Goal: Task Accomplishment & Management: Manage account settings

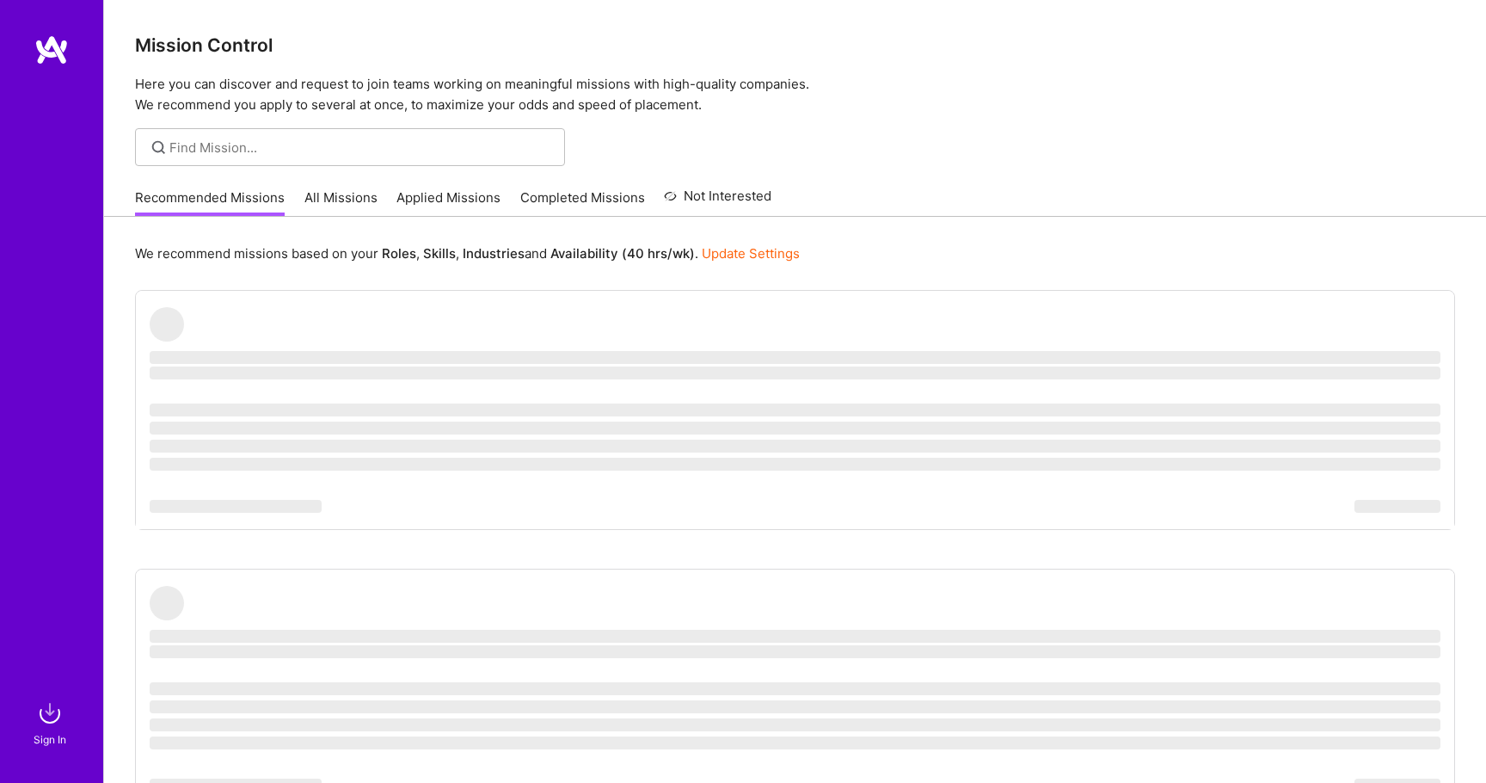
click at [62, 54] on img at bounding box center [51, 49] width 34 height 31
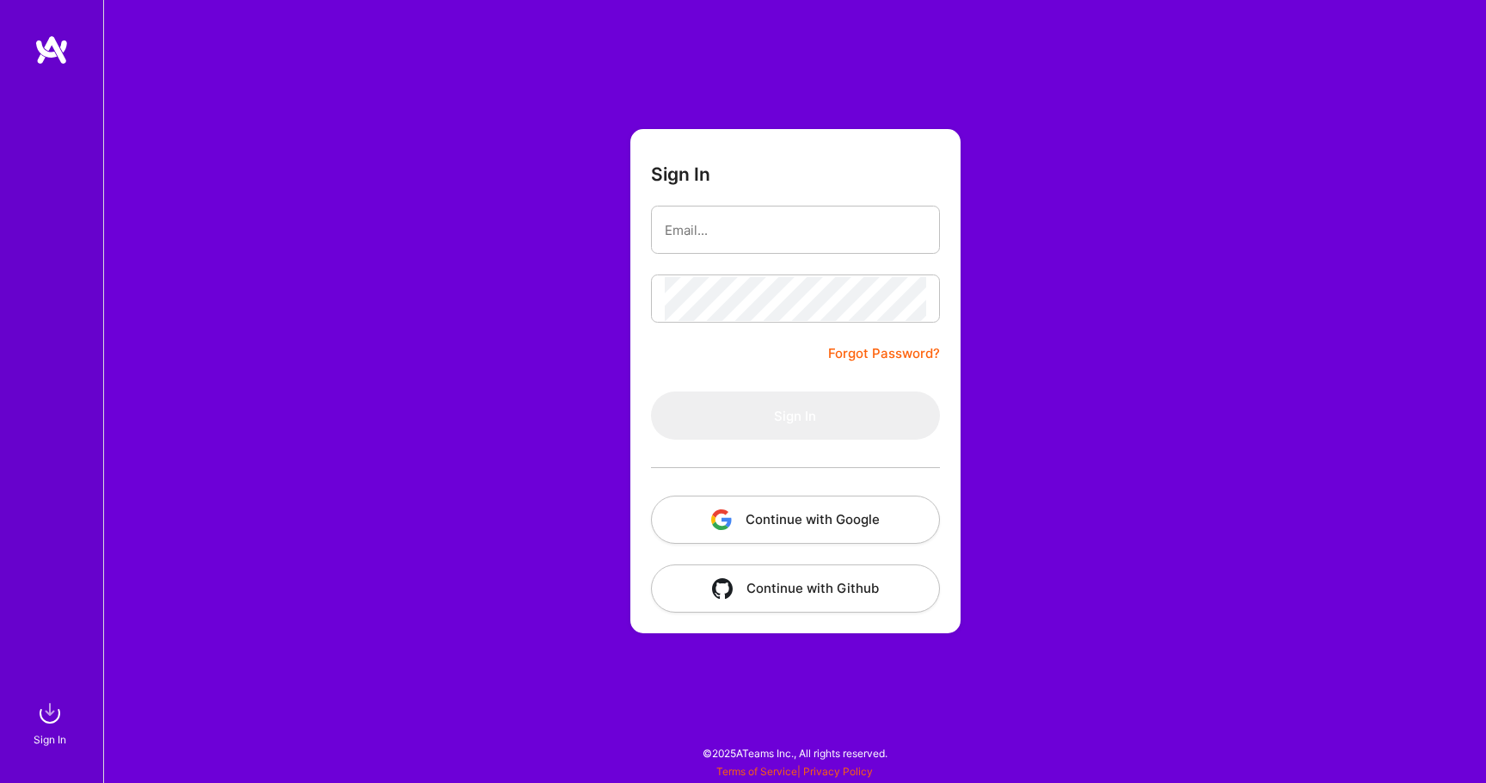
click at [717, 528] on img "button" at bounding box center [721, 519] width 21 height 21
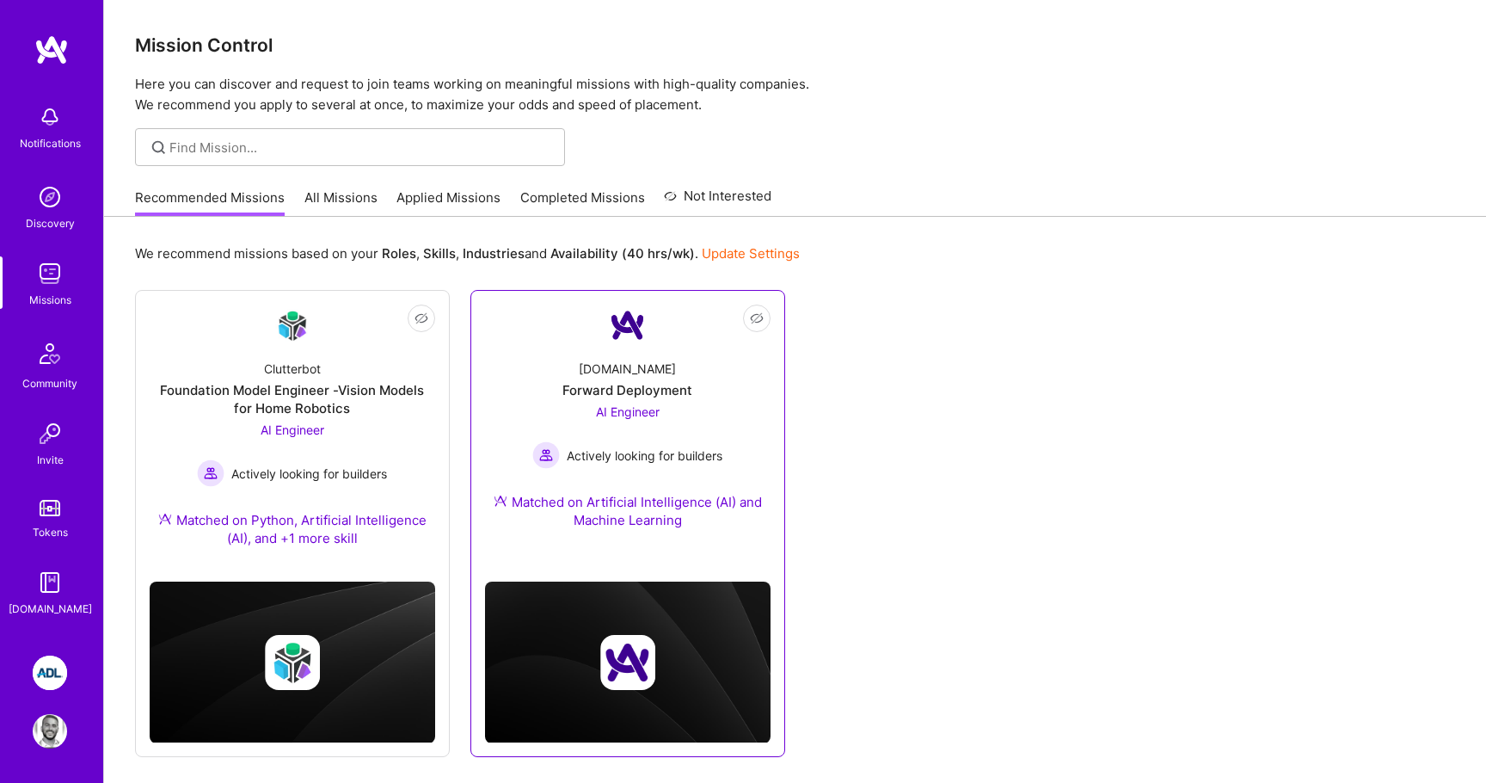
scroll to position [60, 0]
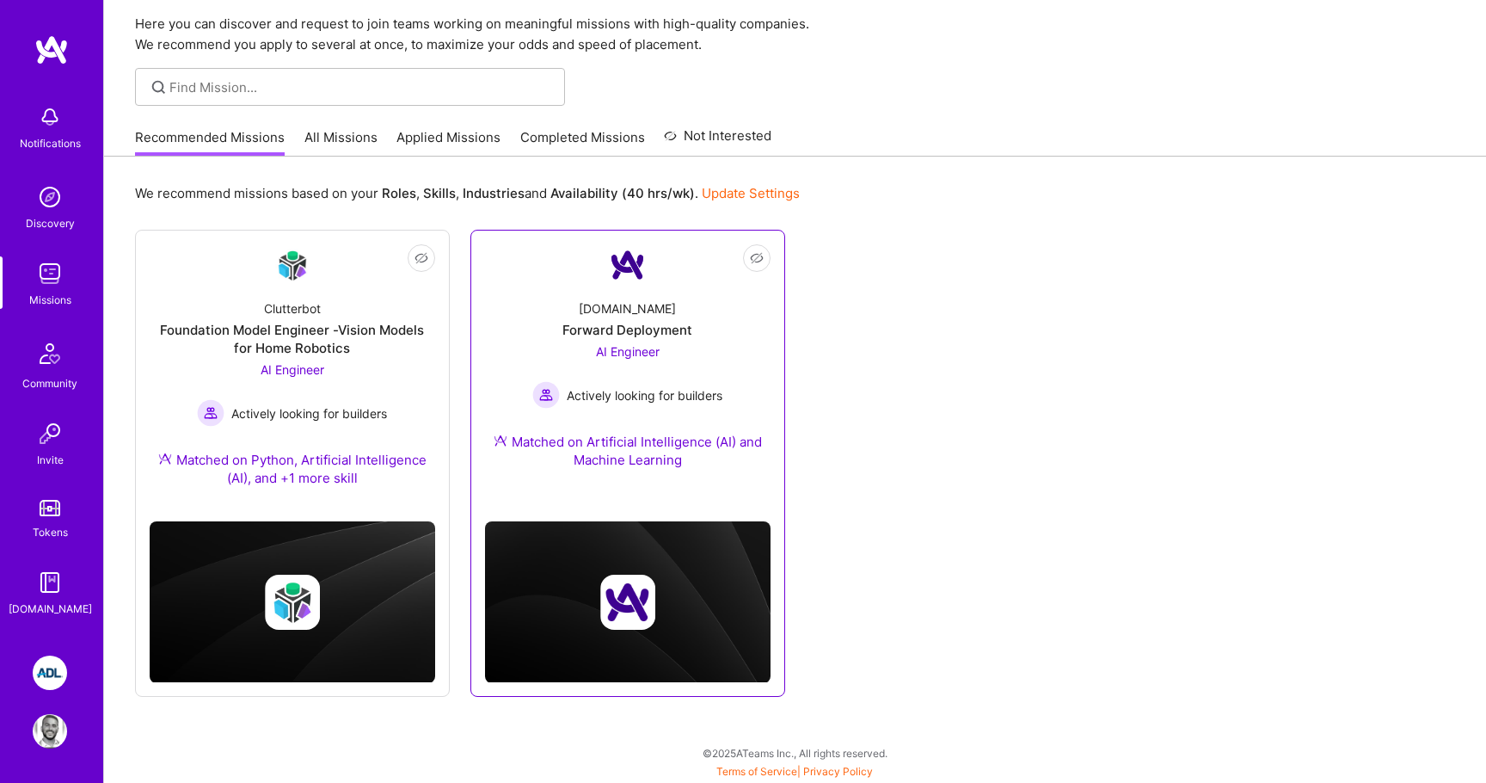
click at [636, 388] on span "Actively looking for builders" at bounding box center [645, 395] width 156 height 18
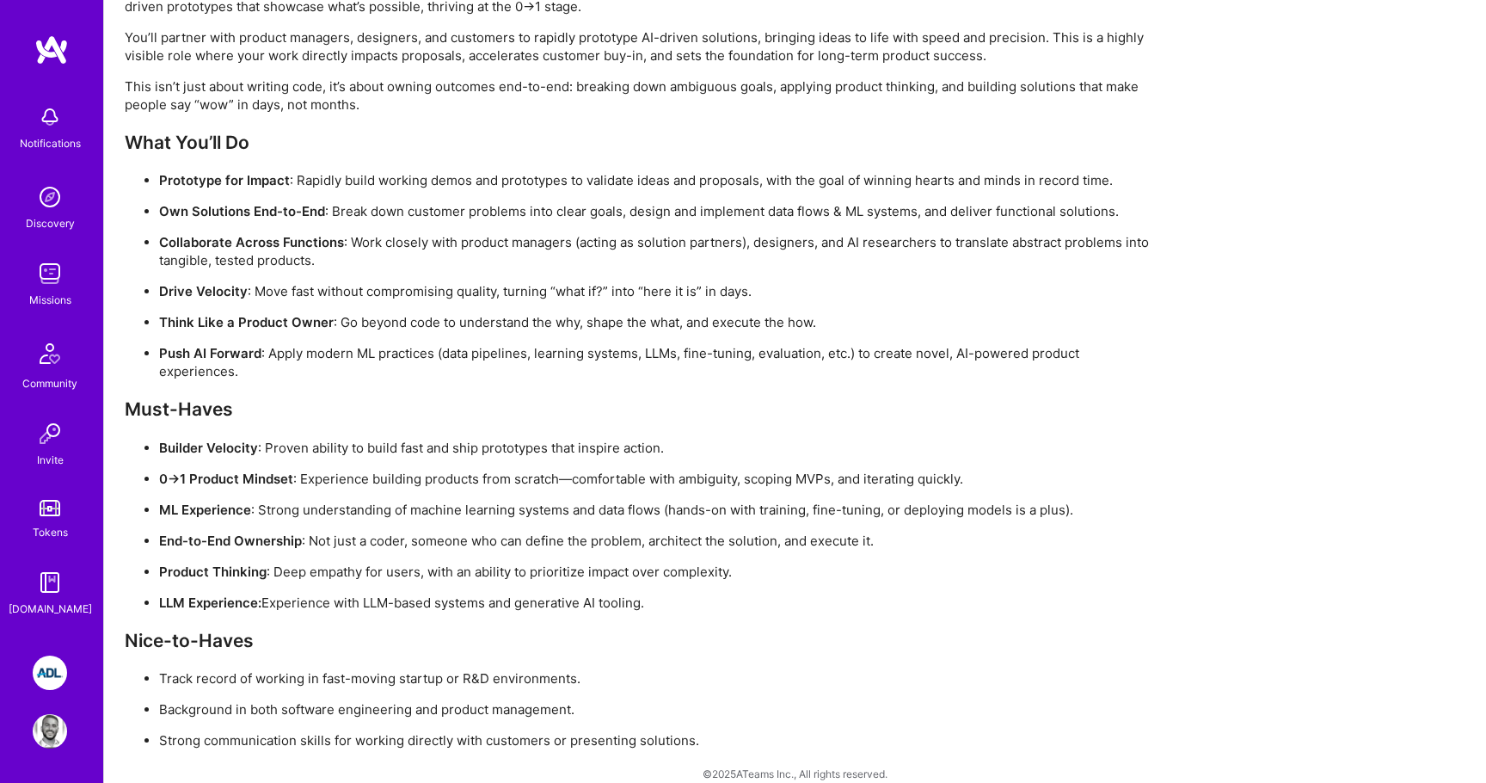
scroll to position [1275, 0]
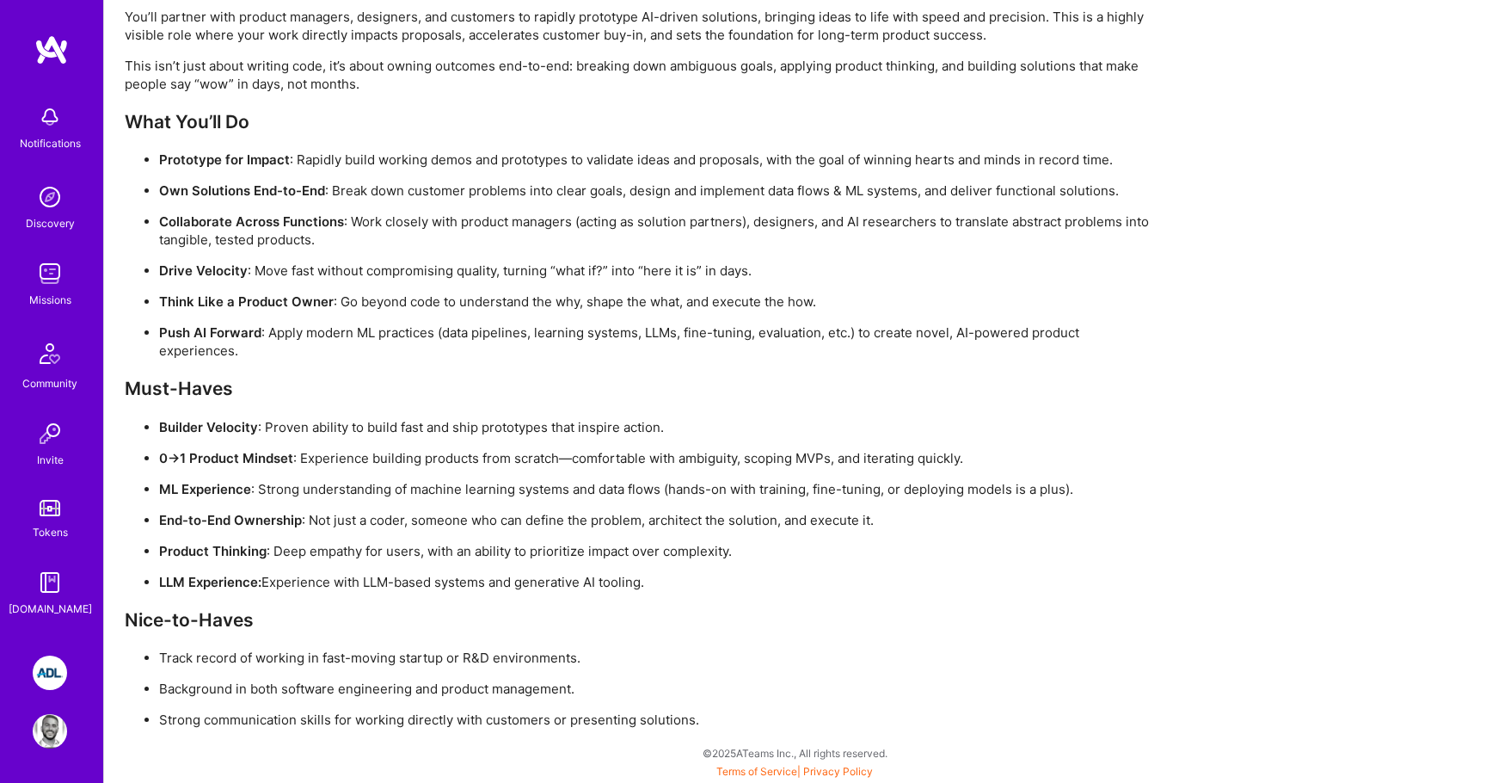
click at [52, 595] on img at bounding box center [50, 582] width 34 height 34
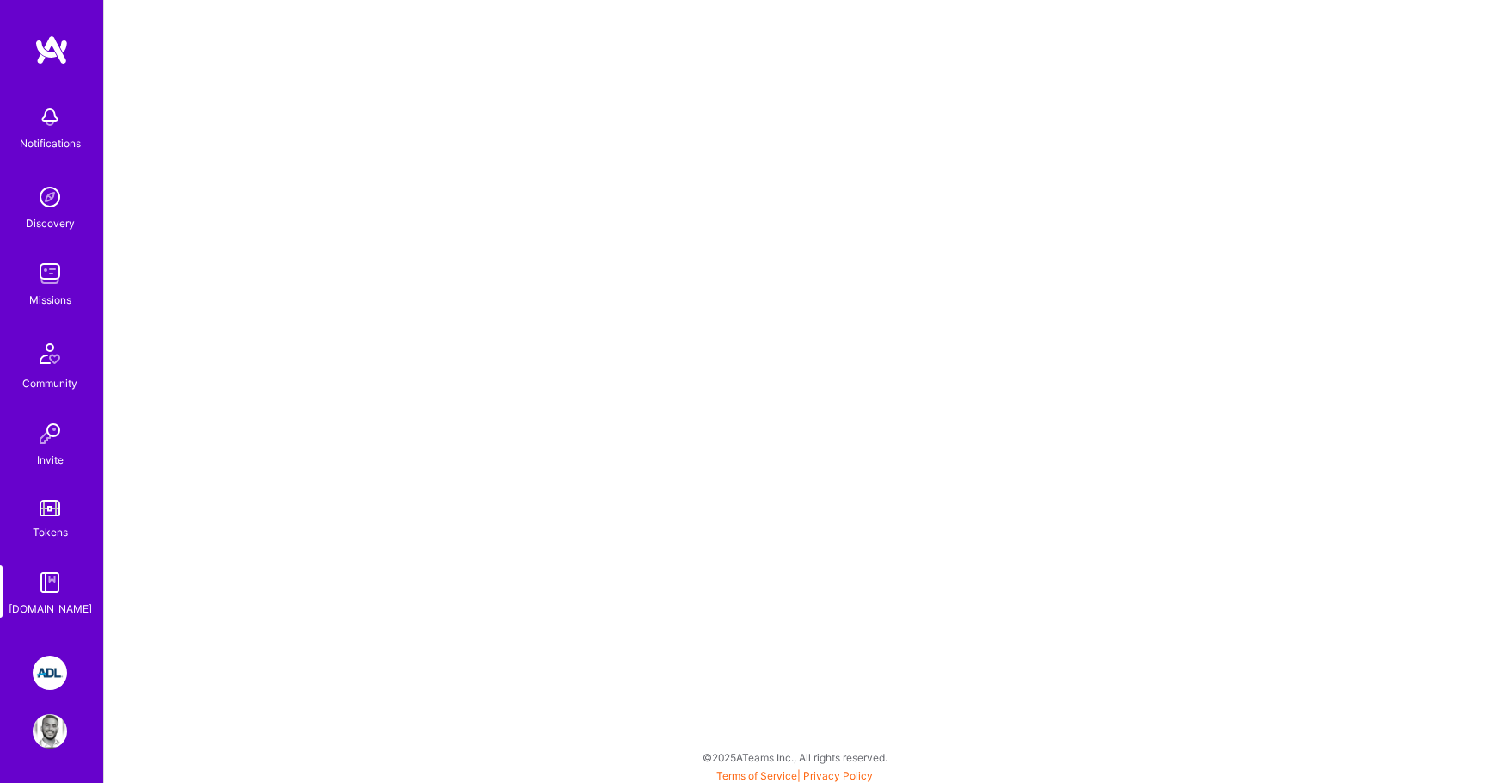
scroll to position [4, 0]
click at [53, 731] on img at bounding box center [50, 731] width 34 height 34
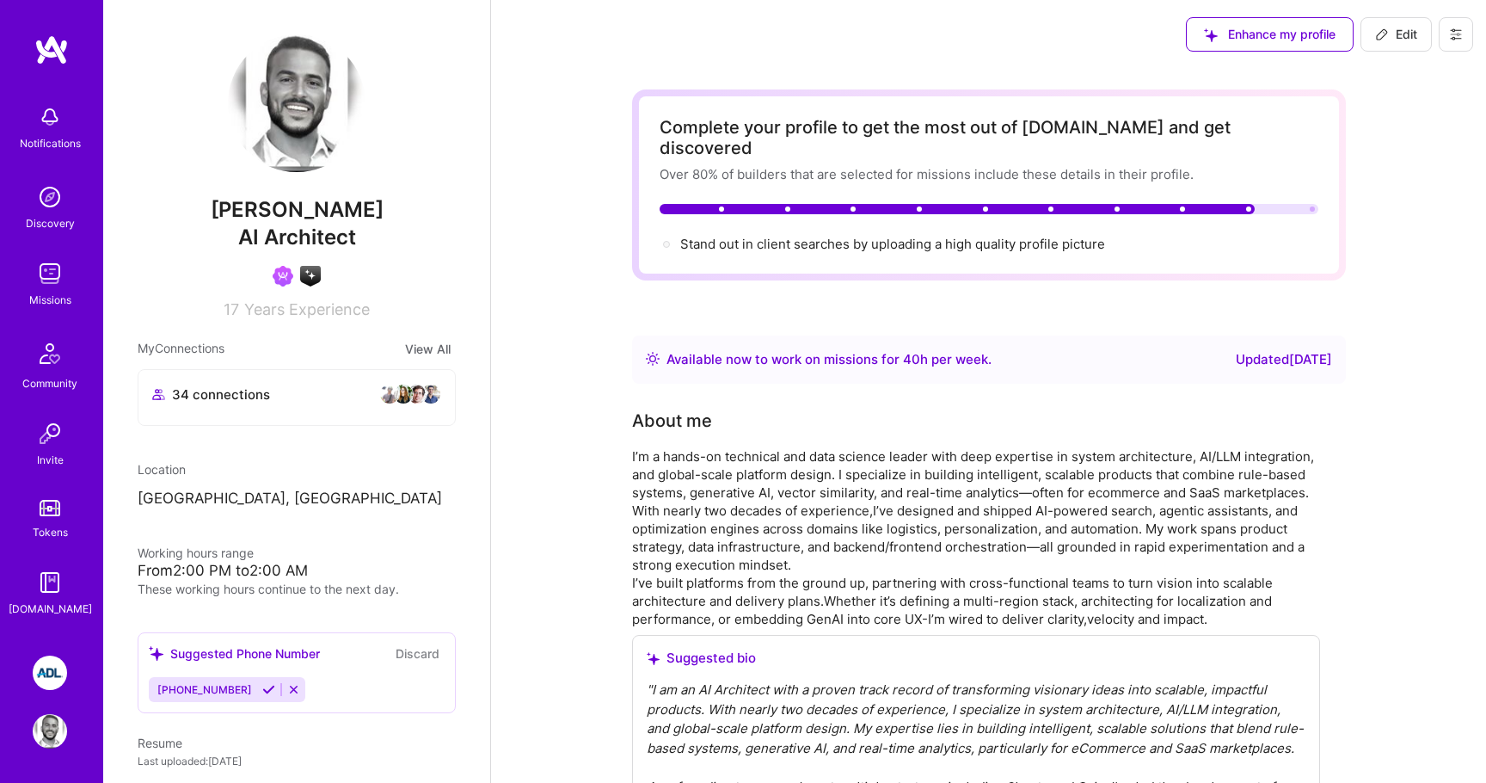
click at [50, 286] on img at bounding box center [50, 273] width 34 height 34
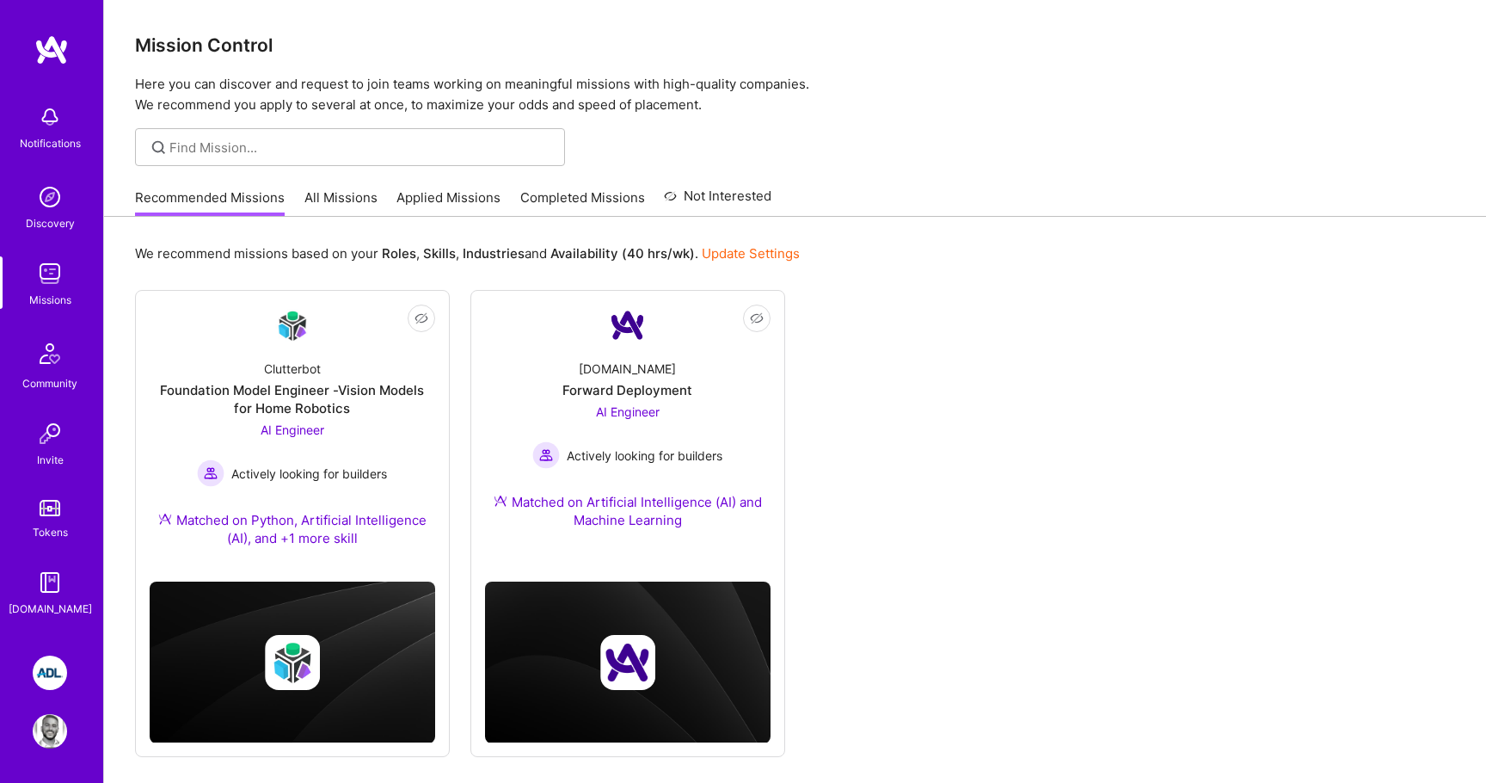
click at [532, 188] on link "Completed Missions" at bounding box center [582, 202] width 125 height 28
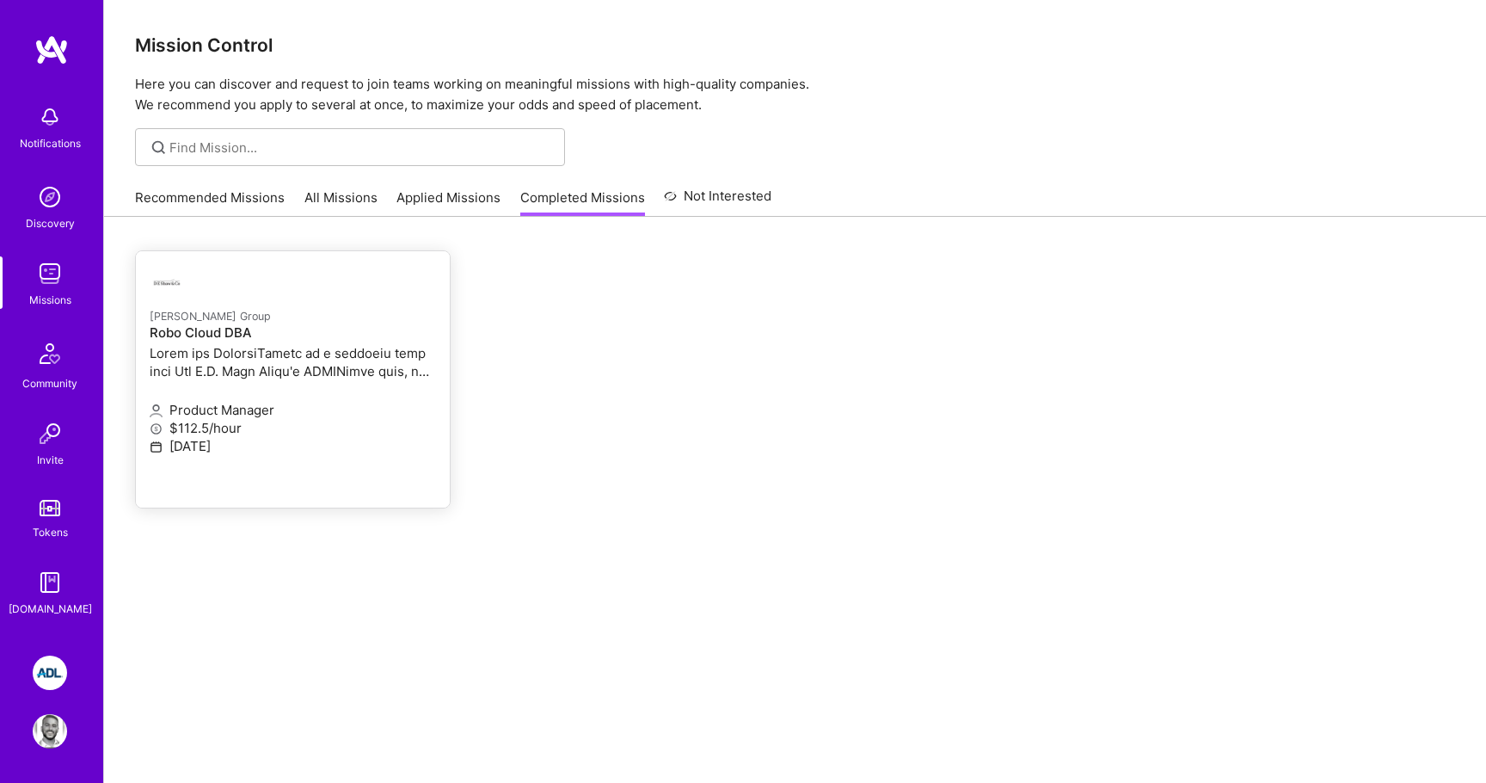
click at [301, 322] on p "[PERSON_NAME] Group" at bounding box center [293, 315] width 286 height 19
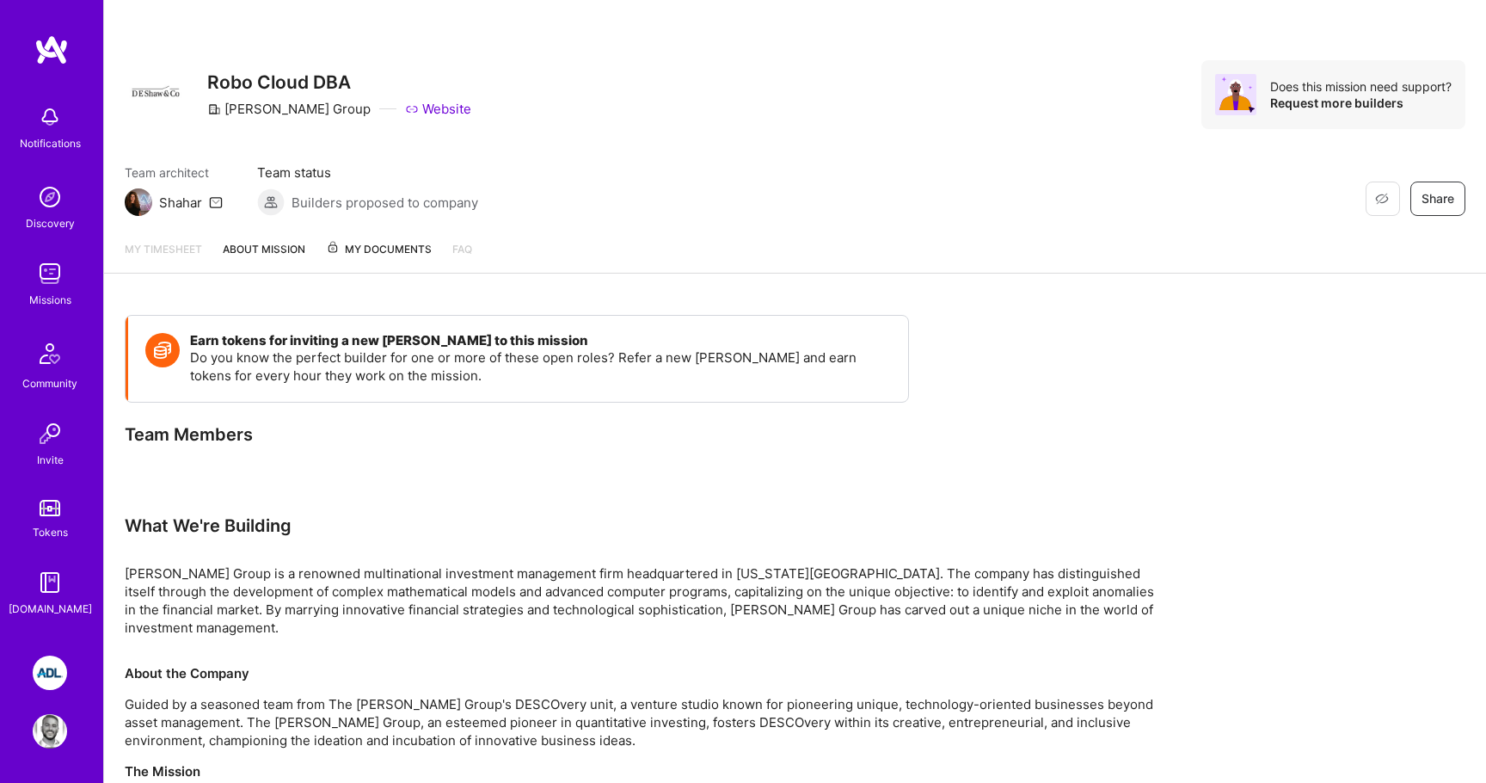
click at [361, 242] on span "My Documents" at bounding box center [379, 249] width 106 height 19
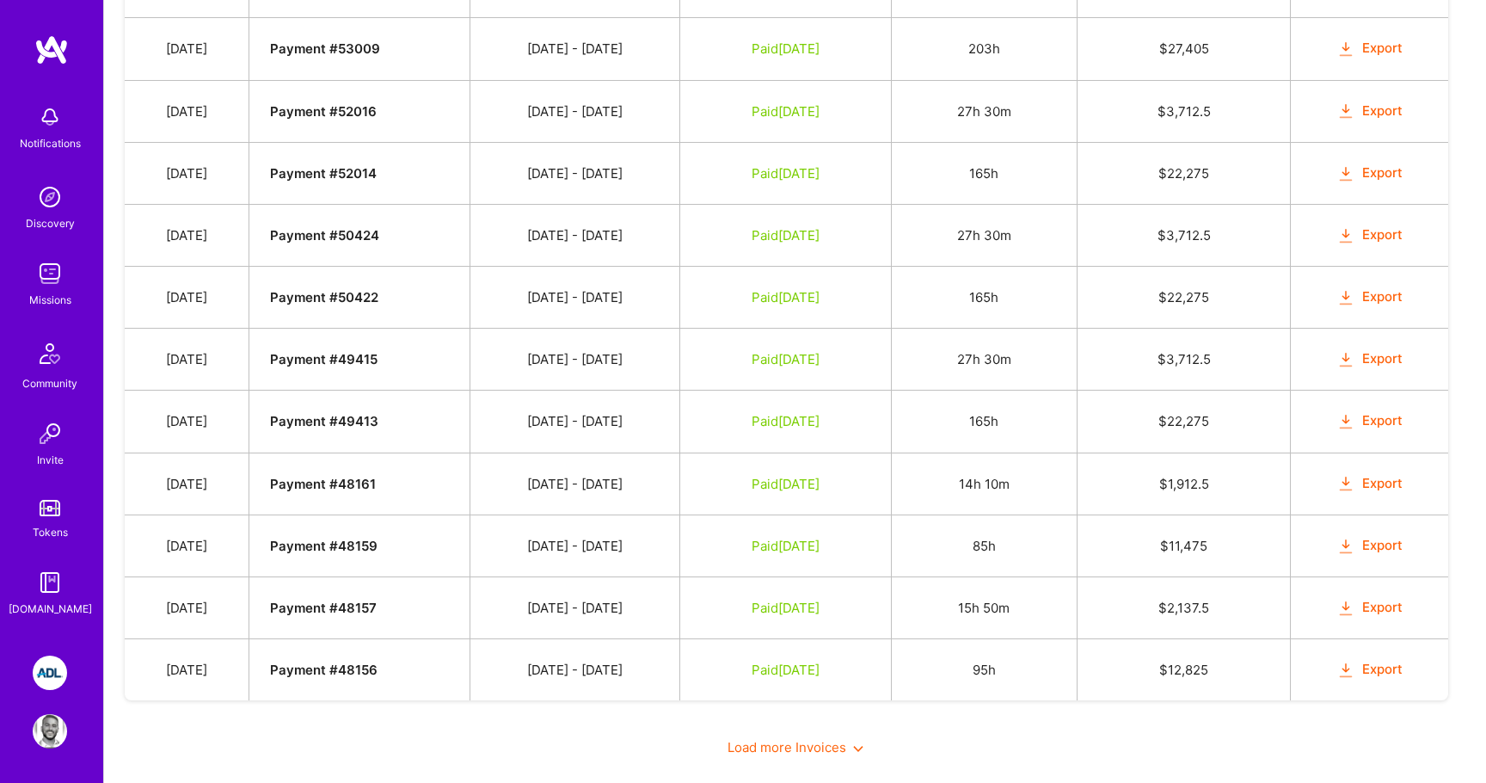
scroll to position [1296, 0]
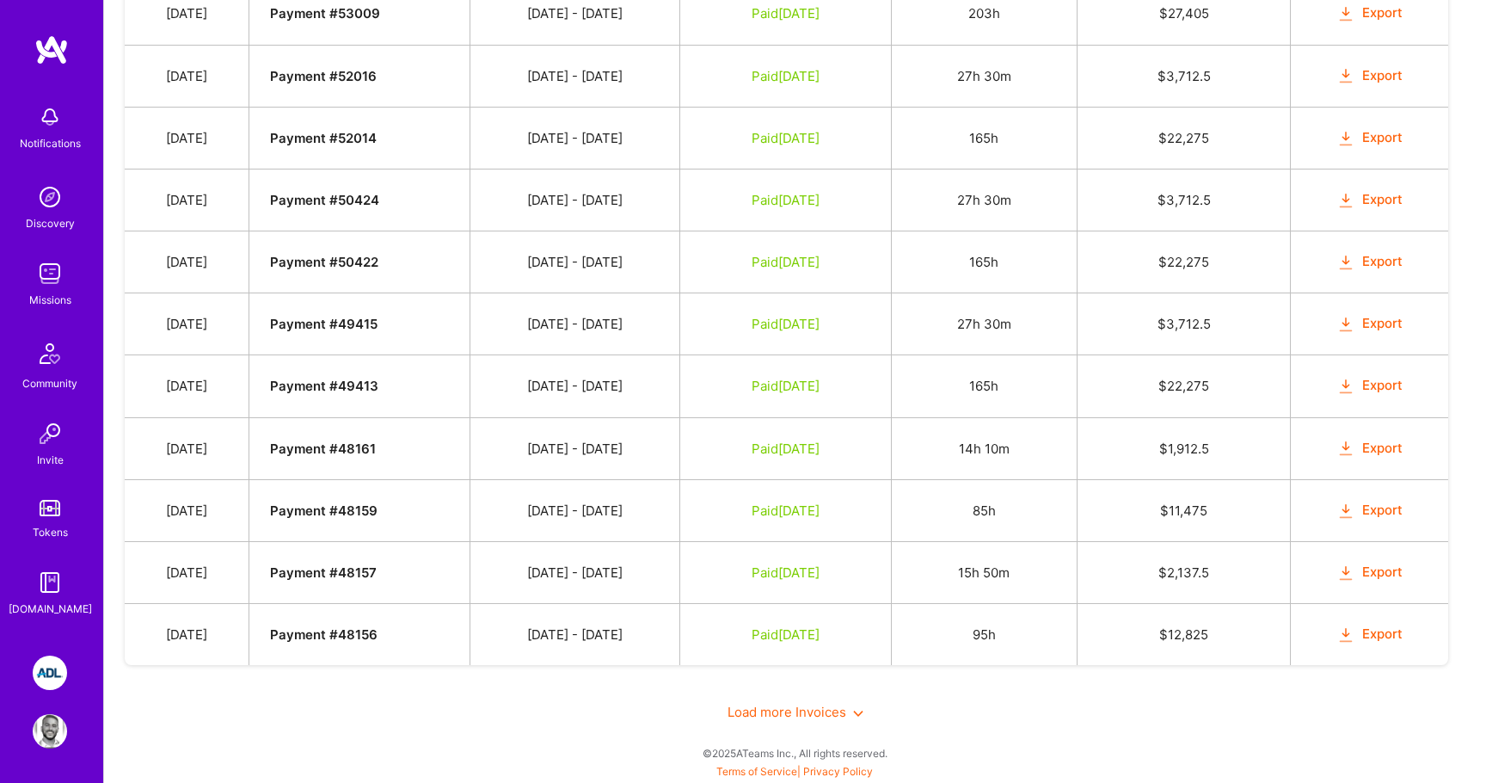
click at [763, 705] on span "Load more Invoices" at bounding box center [796, 712] width 136 height 16
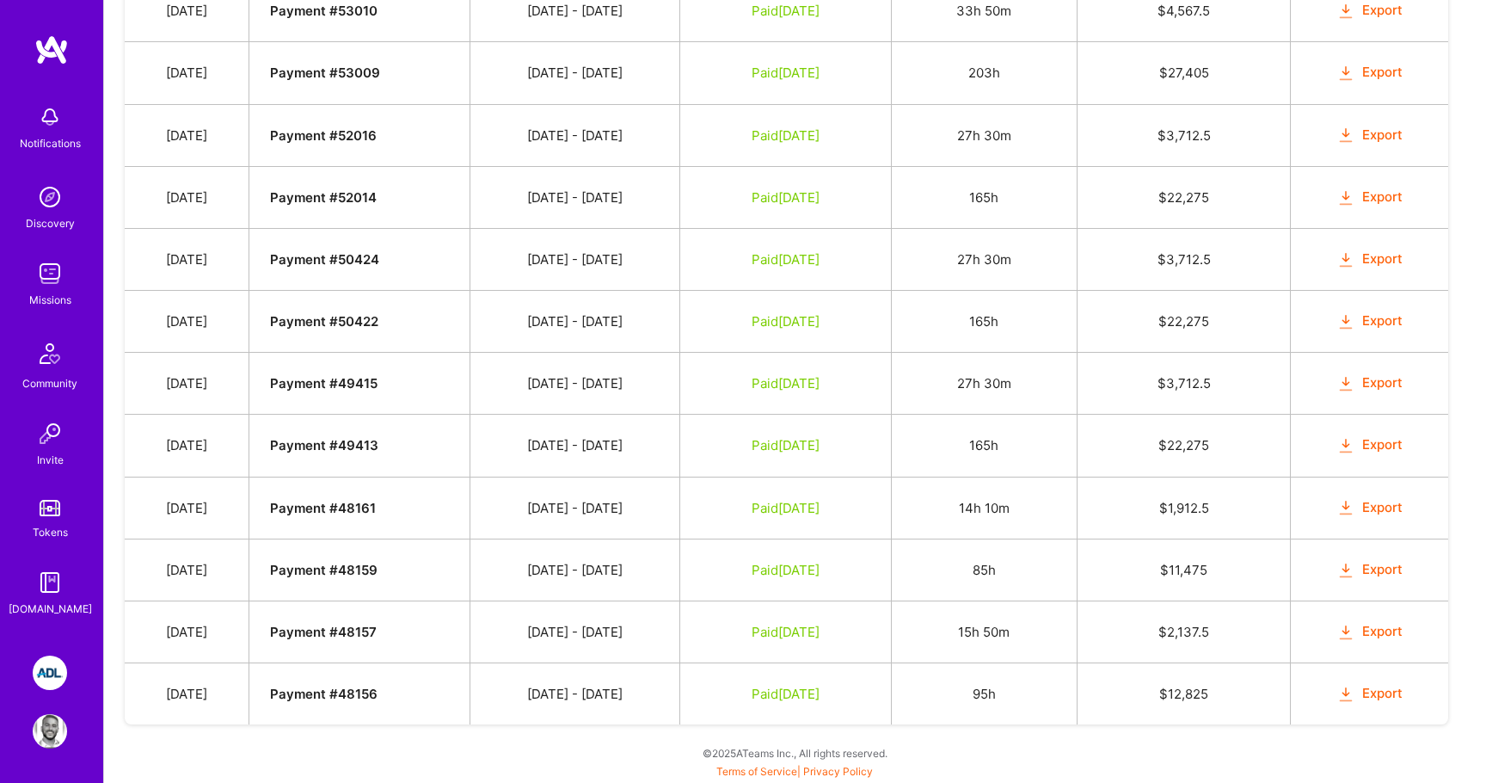
click at [1380, 696] on button "Export" at bounding box center [1370, 694] width 67 height 20
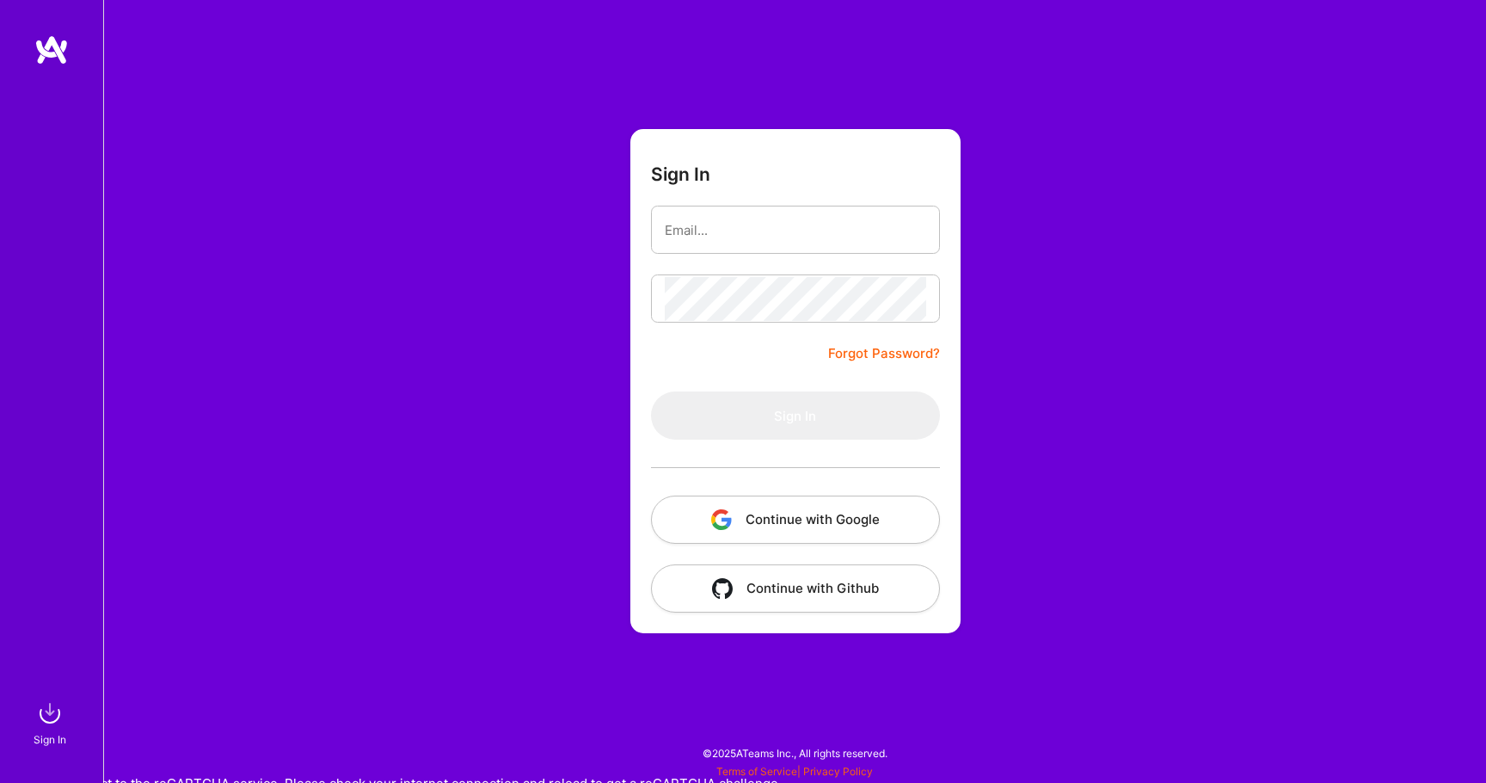
click at [515, 546] on div "Sign In Forgot Password? Sign In Continue with Google Continue with Github" at bounding box center [794, 391] width 1383 height 783
click at [712, 508] on button "Continue with Google" at bounding box center [795, 519] width 289 height 48
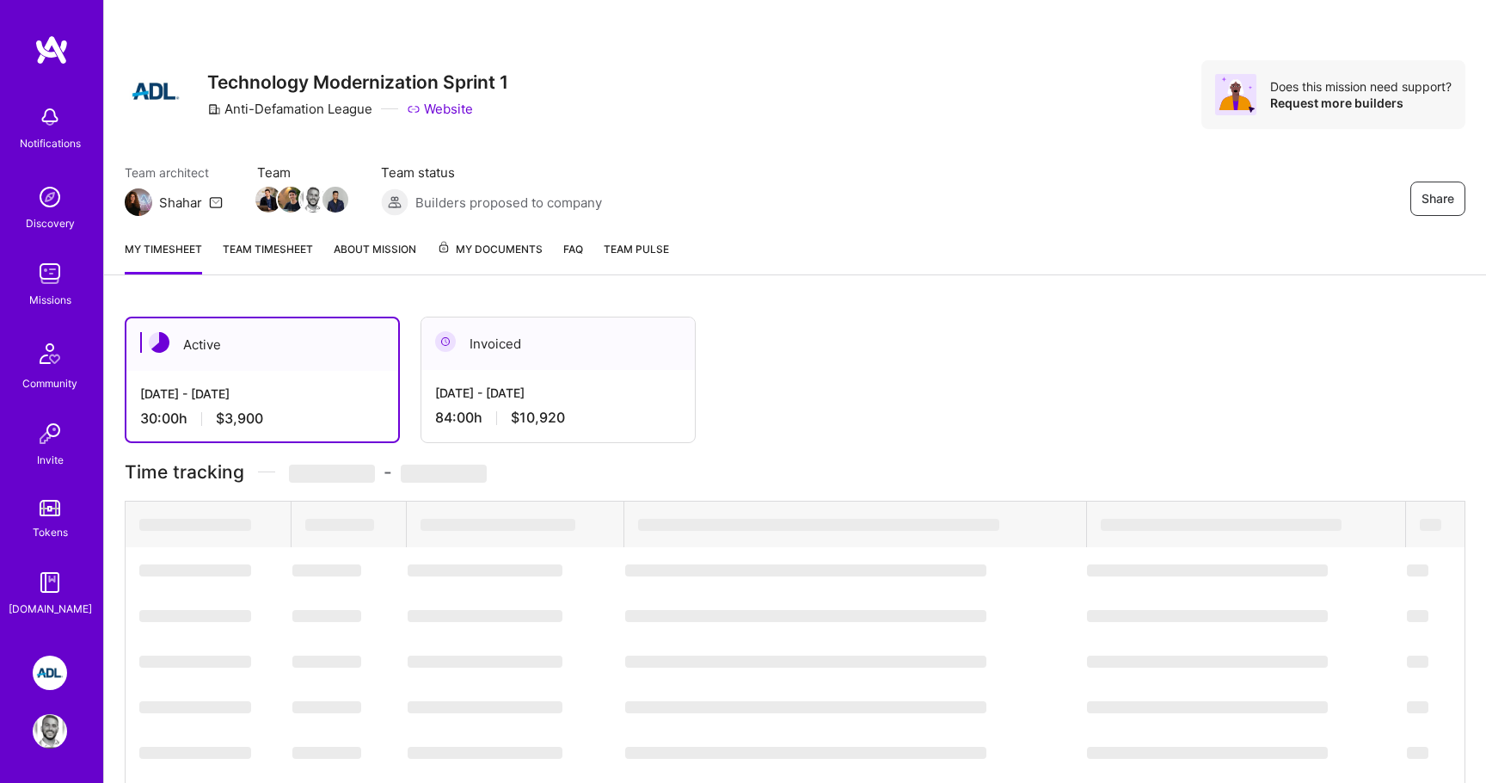
click at [289, 249] on link "Team timesheet" at bounding box center [268, 257] width 90 height 34
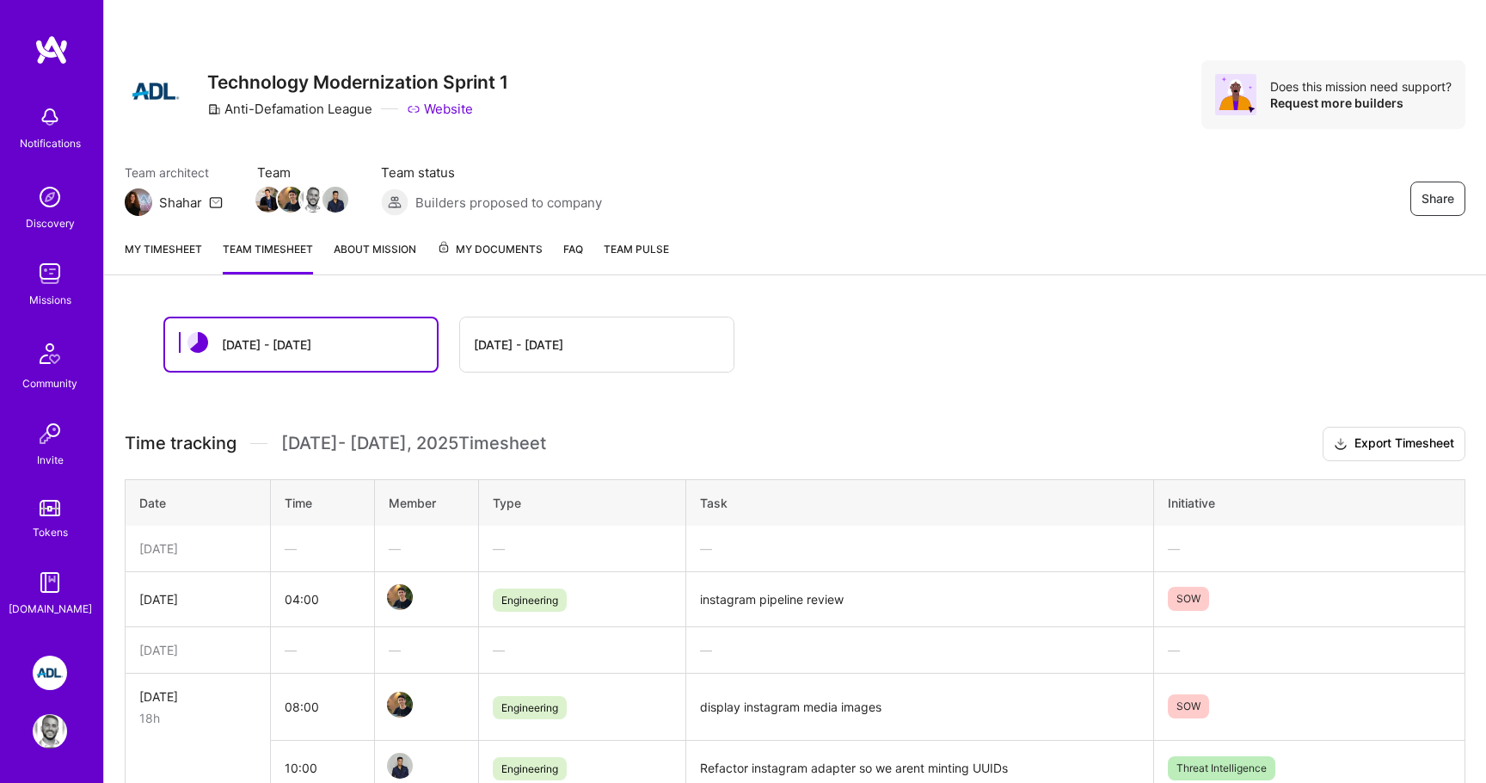
click at [556, 362] on div "Sep 1 - Sep 15" at bounding box center [596, 344] width 273 height 54
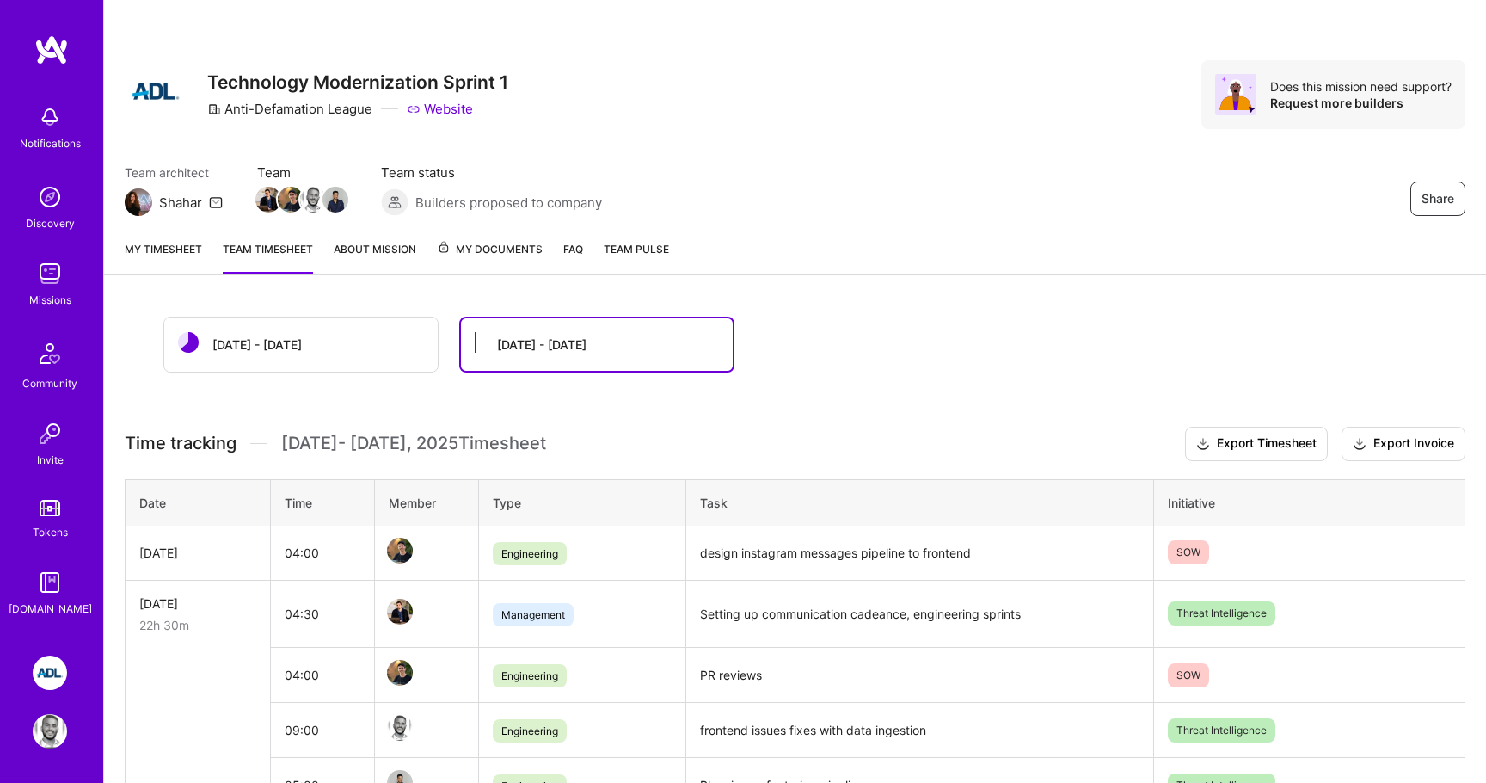
click at [458, 248] on span "My Documents" at bounding box center [490, 249] width 106 height 19
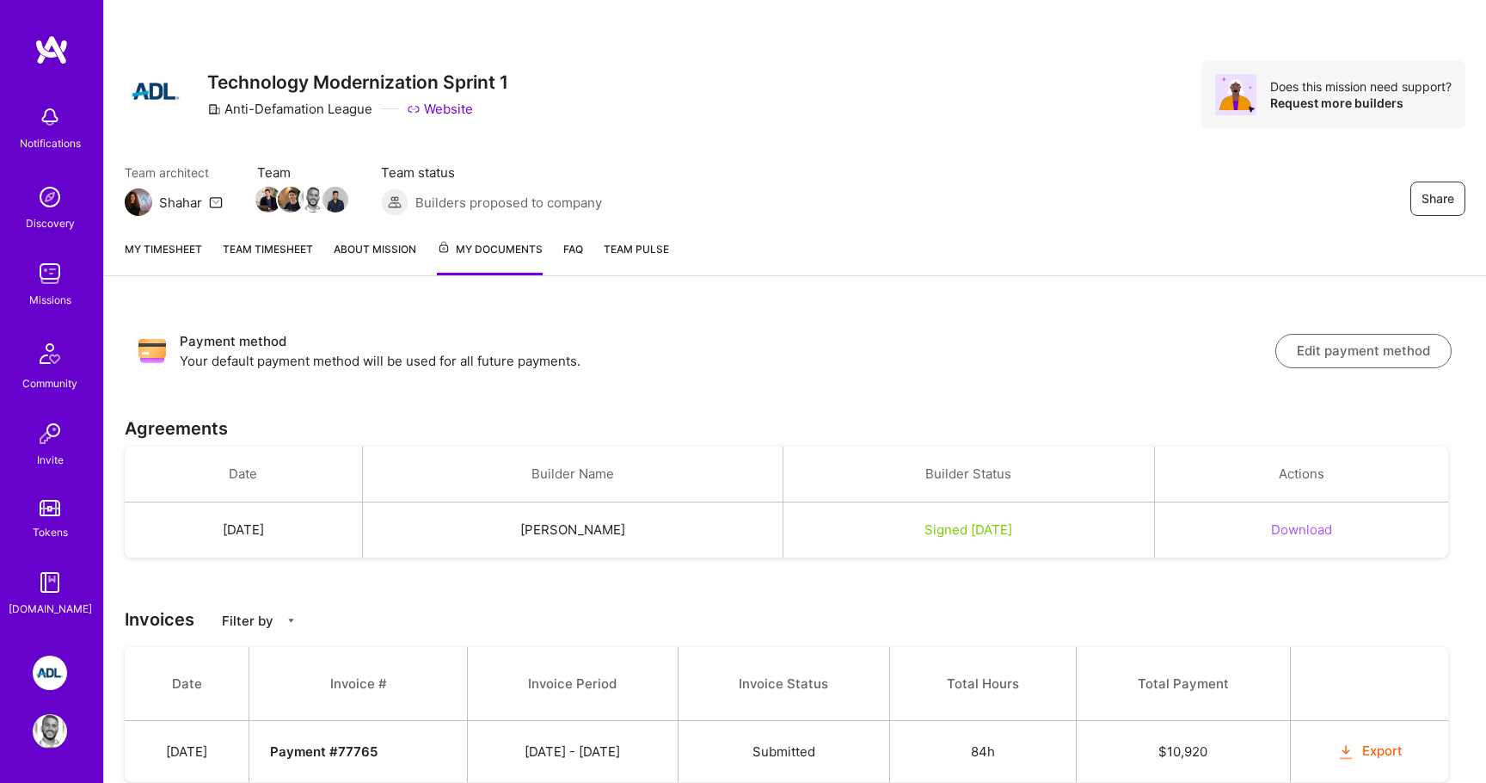
scroll to position [58, 0]
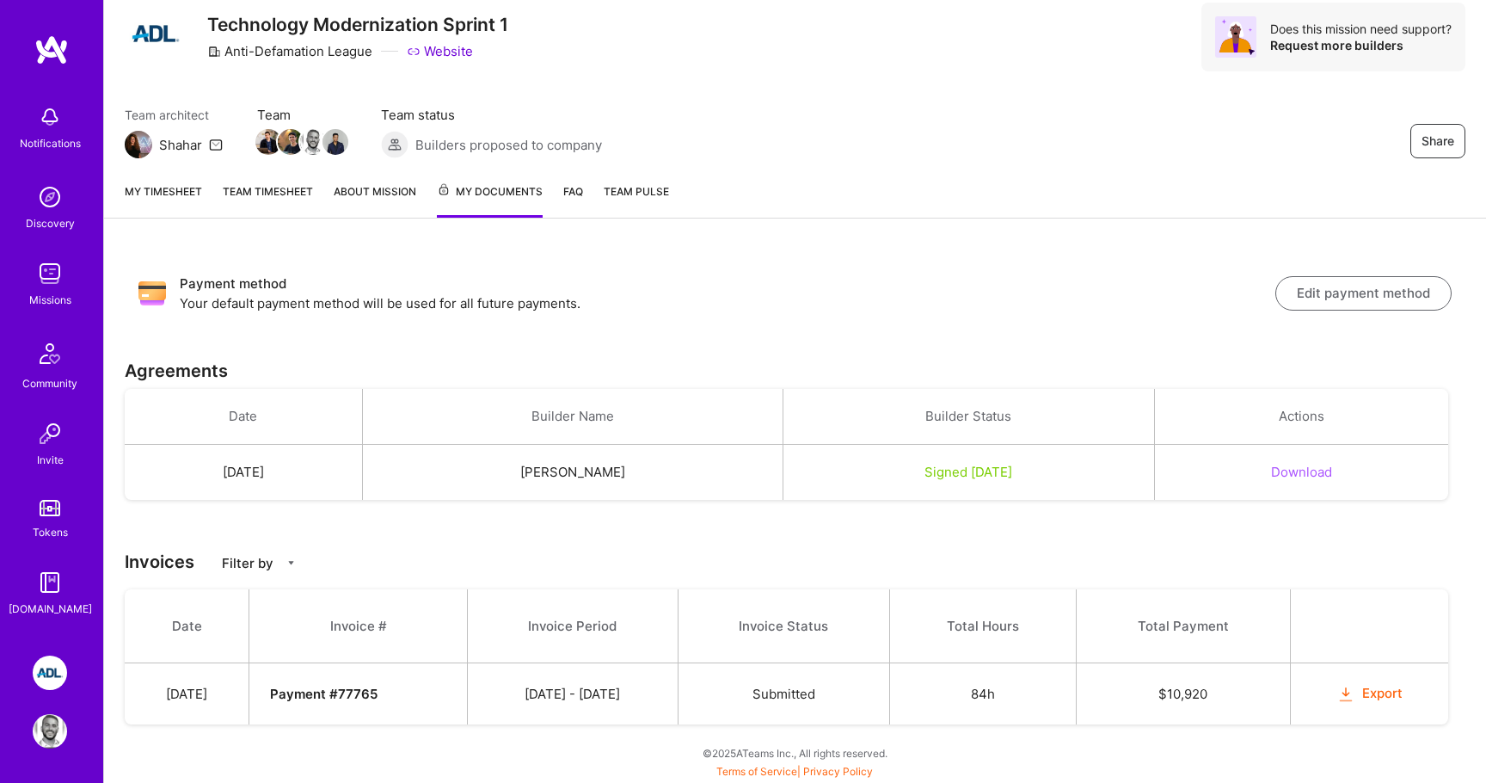
click at [1373, 684] on button "Export" at bounding box center [1370, 694] width 67 height 20
